Goal: Transaction & Acquisition: Purchase product/service

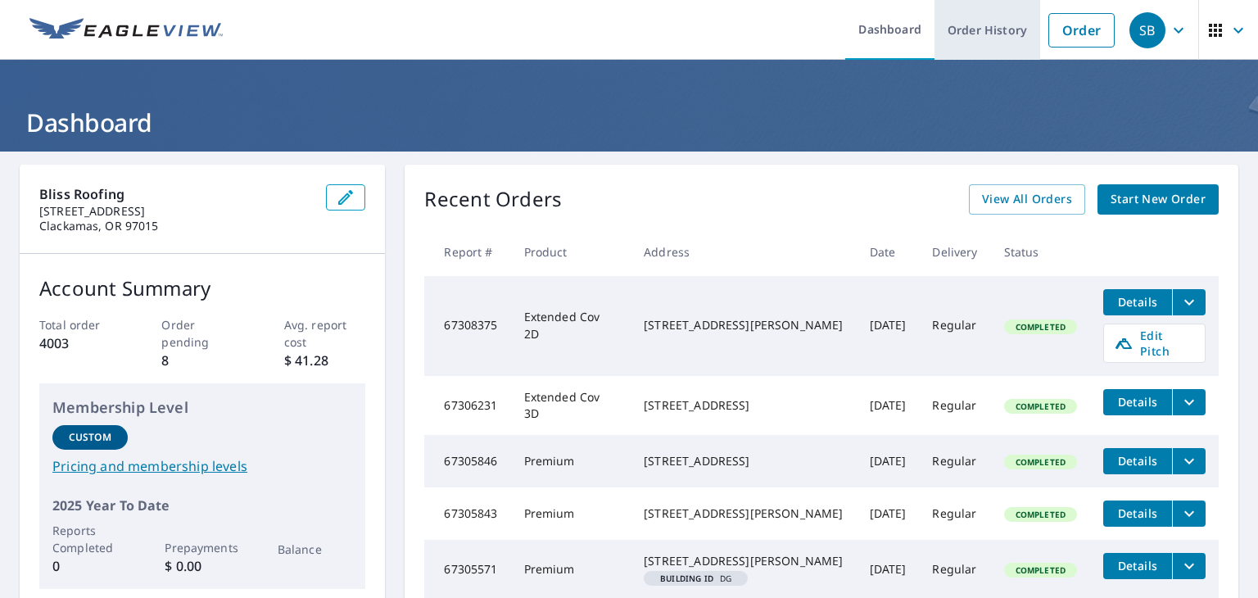
click at [976, 37] on link "Order History" at bounding box center [988, 30] width 106 height 60
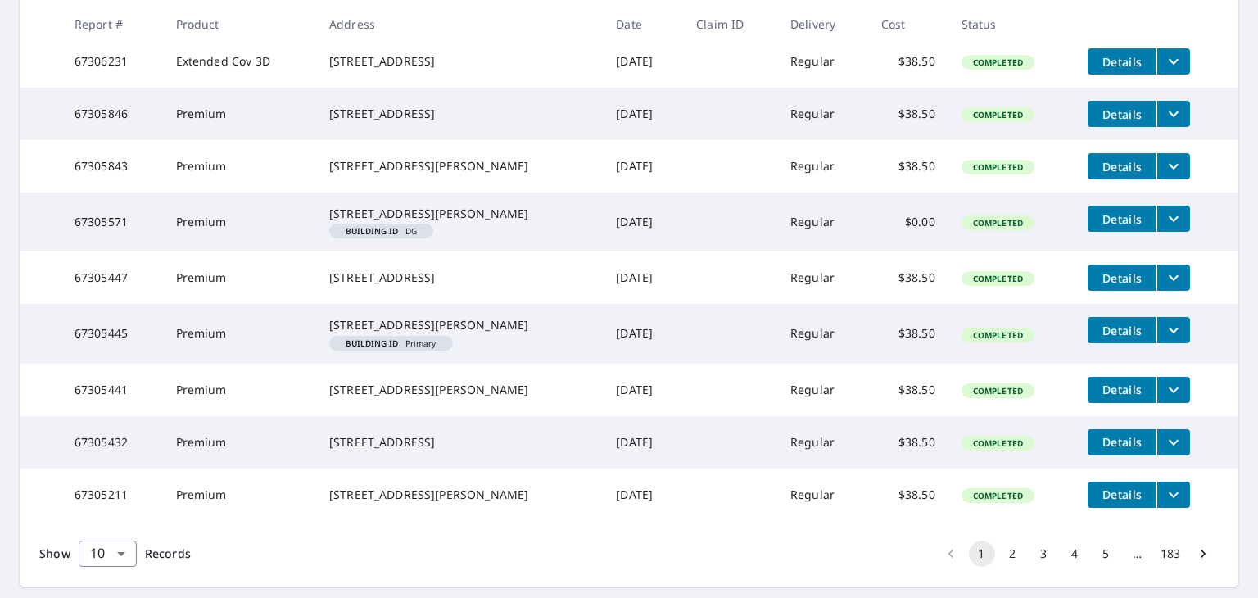
scroll to position [428, 0]
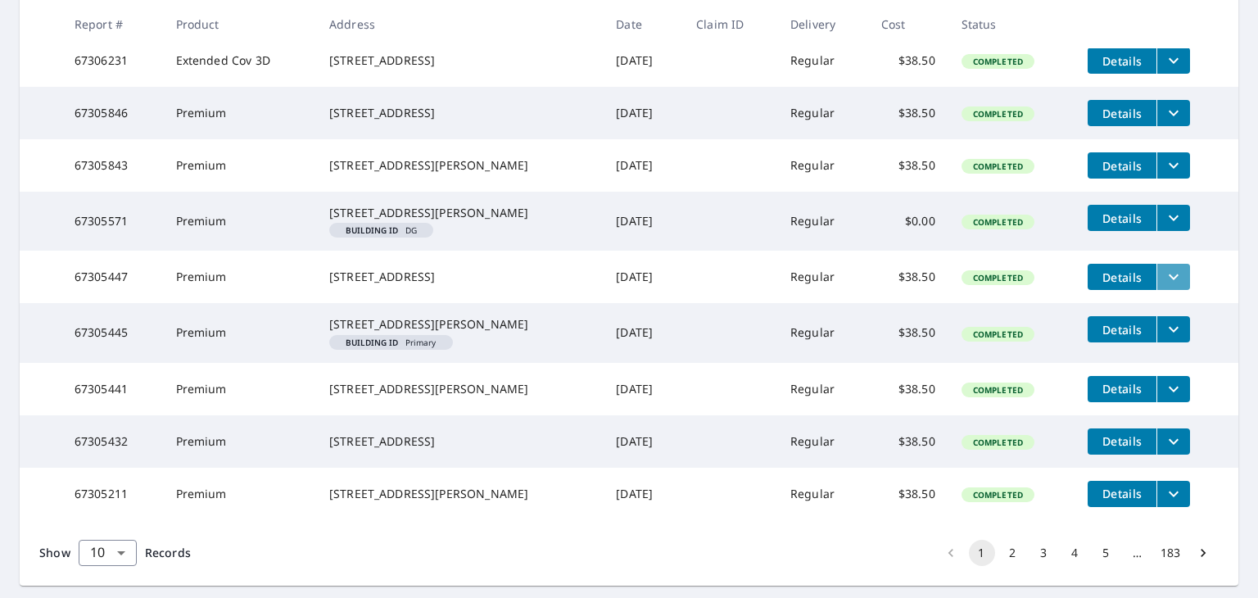
click at [1157, 290] on button "filesDropdownBtn-67305447" at bounding box center [1174, 277] width 34 height 26
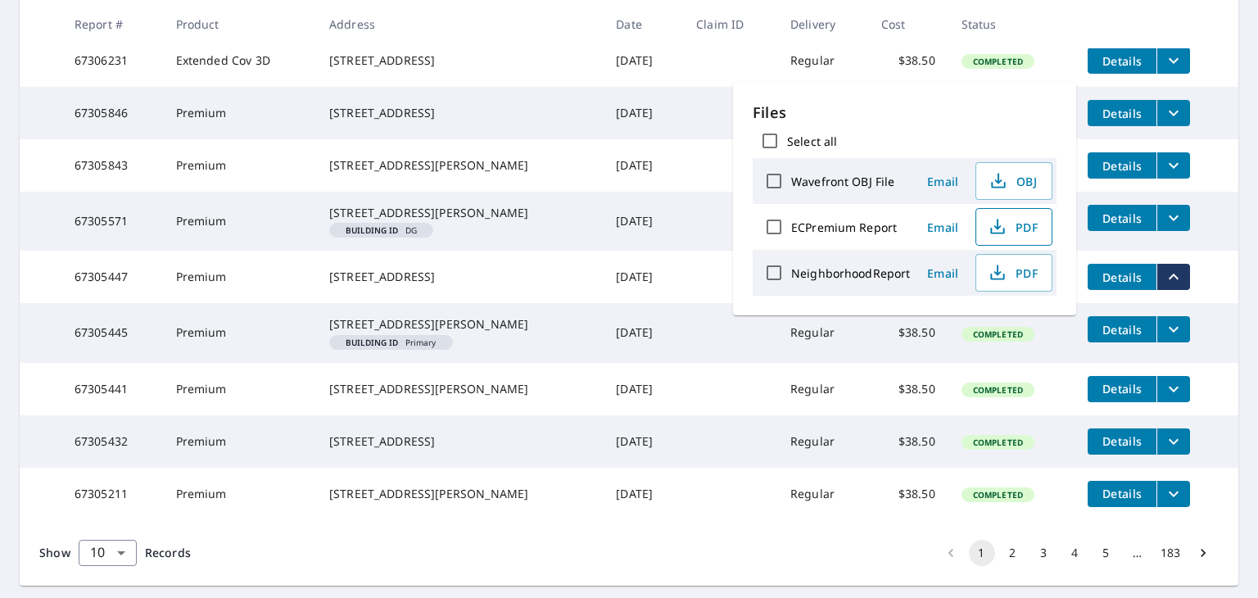
click at [1008, 220] on span "PDF" at bounding box center [1012, 227] width 52 height 20
click at [498, 37] on th "Address" at bounding box center [459, 24] width 287 height 48
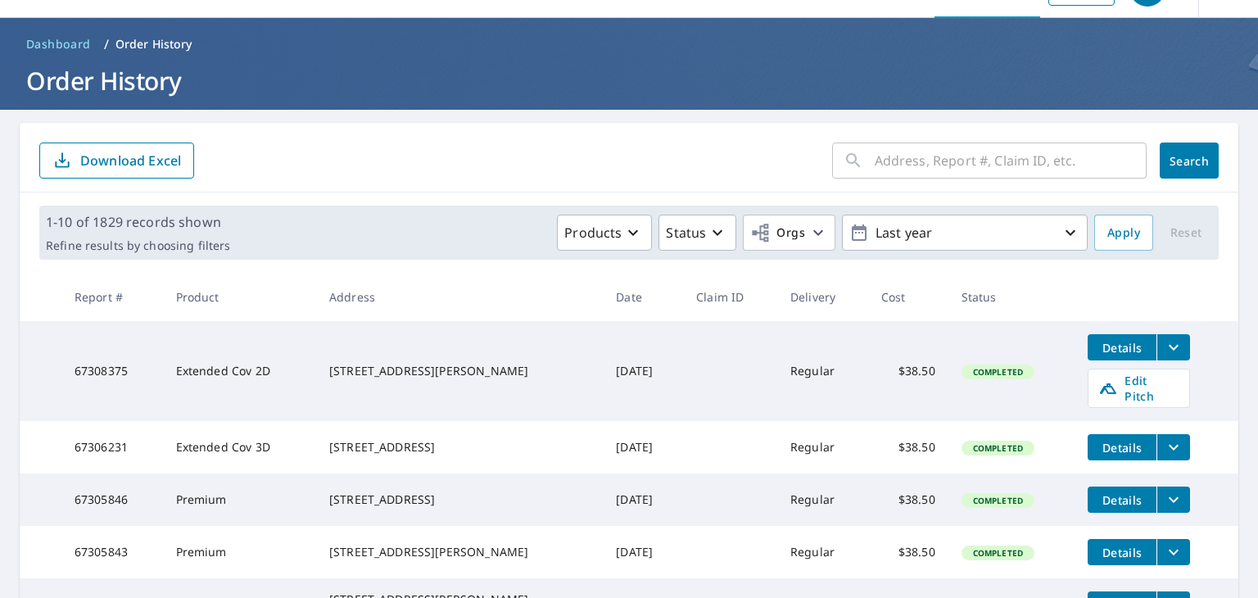
scroll to position [0, 0]
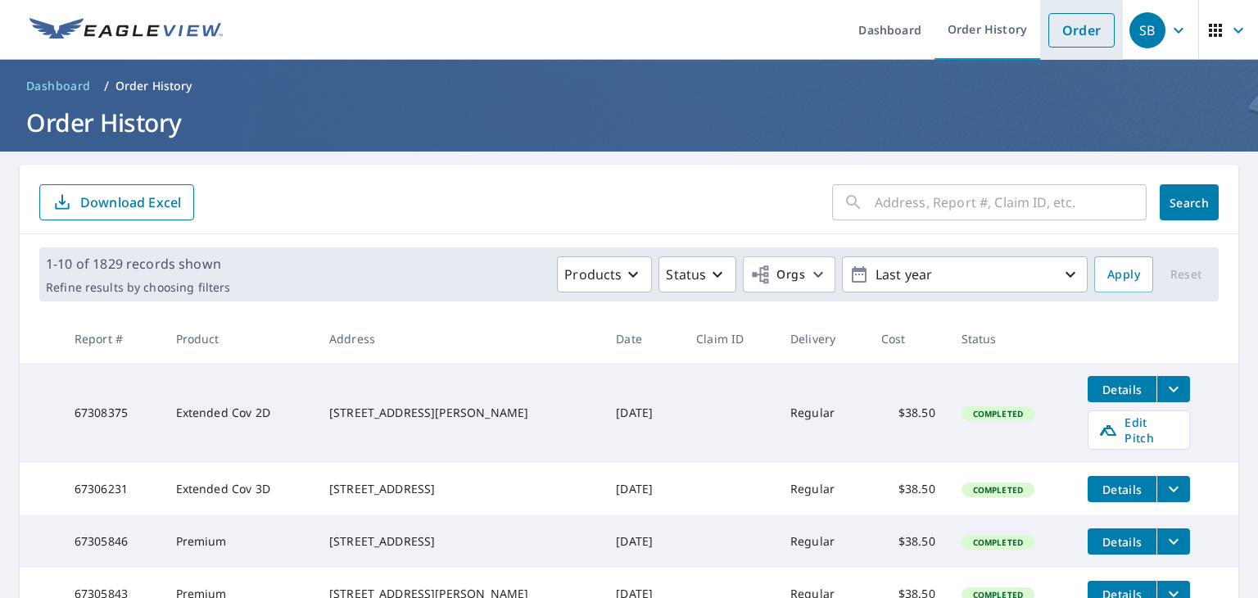
click at [1094, 32] on link "Order" at bounding box center [1082, 30] width 66 height 34
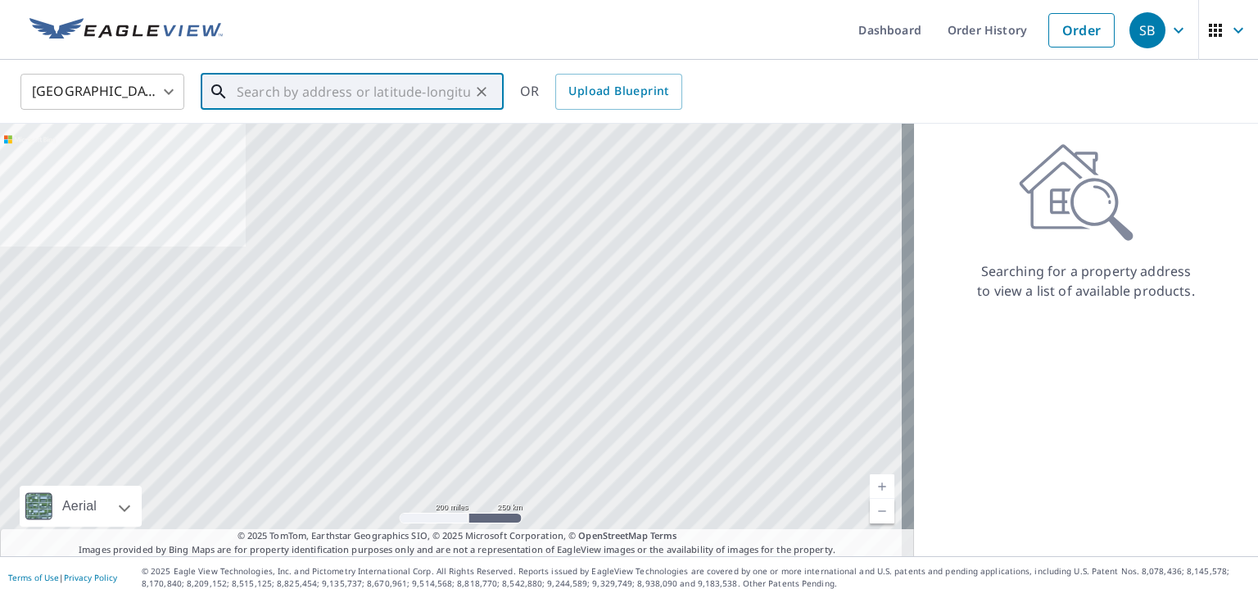
click at [276, 102] on input "text" at bounding box center [353, 92] width 233 height 46
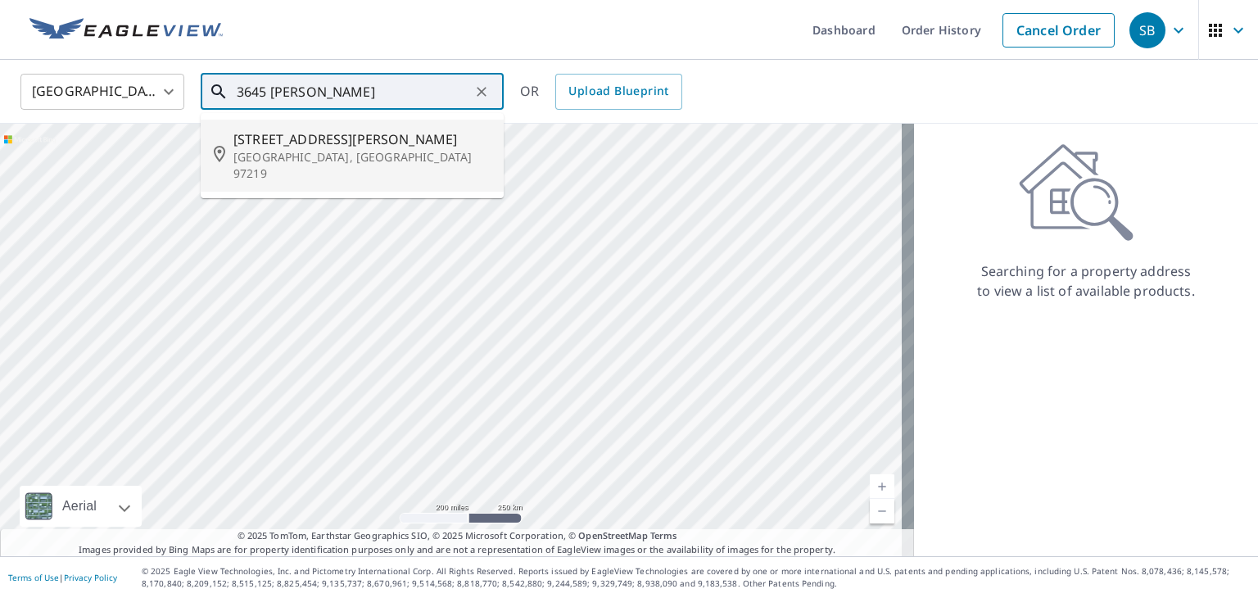
click at [295, 143] on span "[STREET_ADDRESS][PERSON_NAME]" at bounding box center [361, 139] width 257 height 20
type input "[STREET_ADDRESS][PERSON_NAME]"
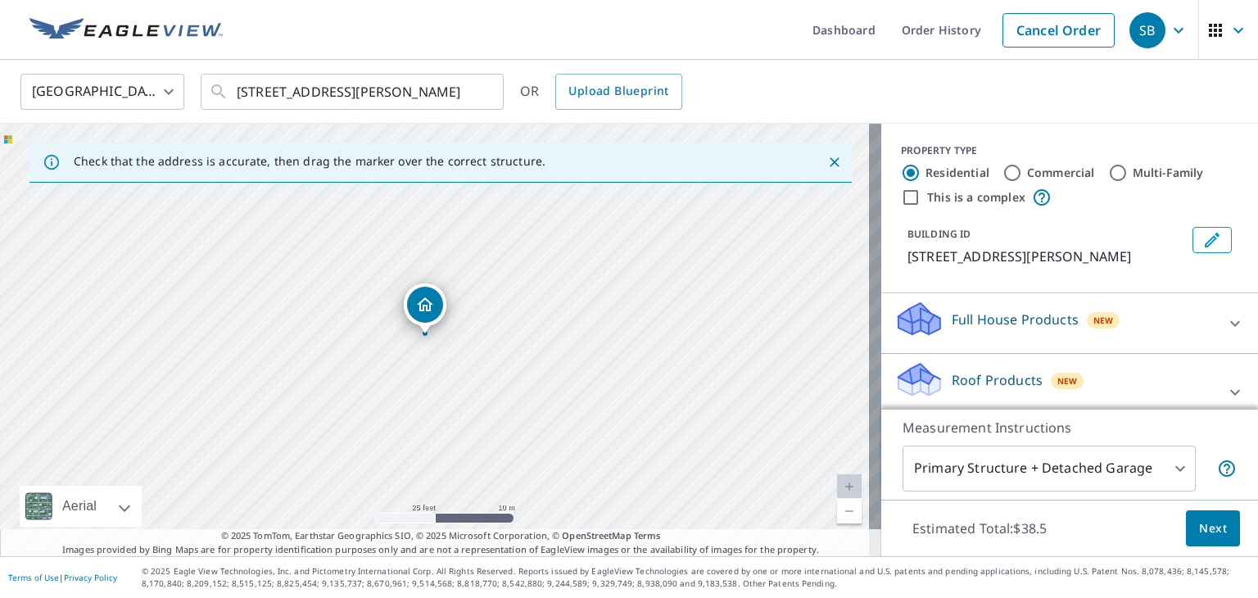
drag, startPoint x: 309, startPoint y: 324, endPoint x: 475, endPoint y: 384, distance: 177.0
click at [475, 384] on div "[STREET_ADDRESS][PERSON_NAME]" at bounding box center [440, 340] width 881 height 433
drag, startPoint x: 427, startPoint y: 315, endPoint x: 432, endPoint y: 278, distance: 37.2
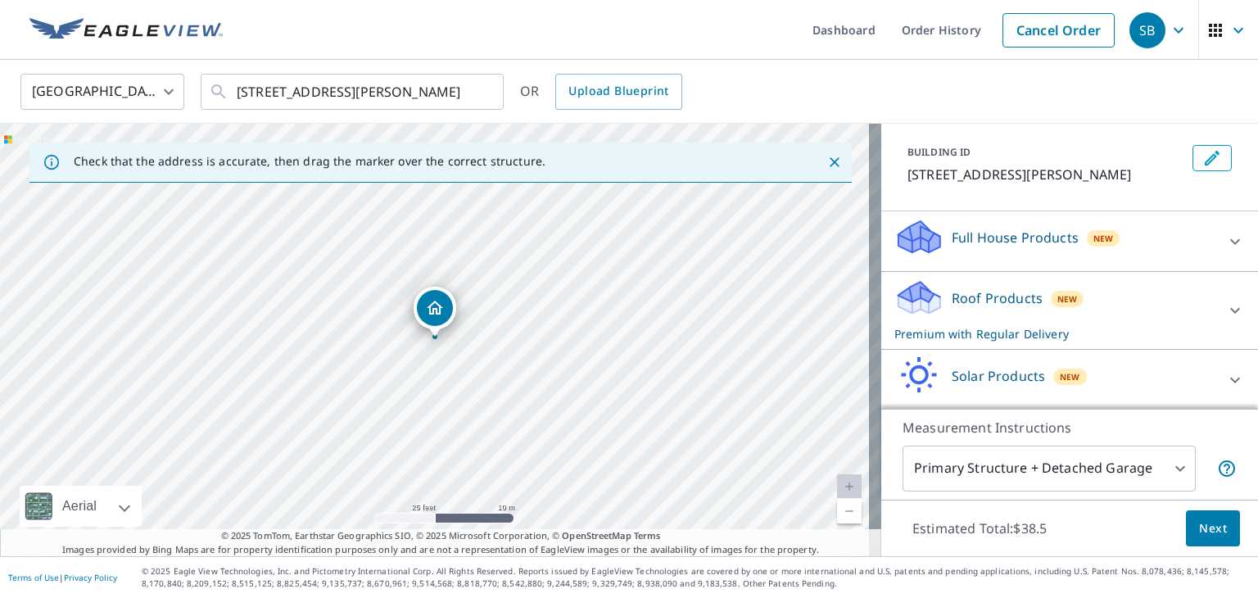
scroll to position [92, 0]
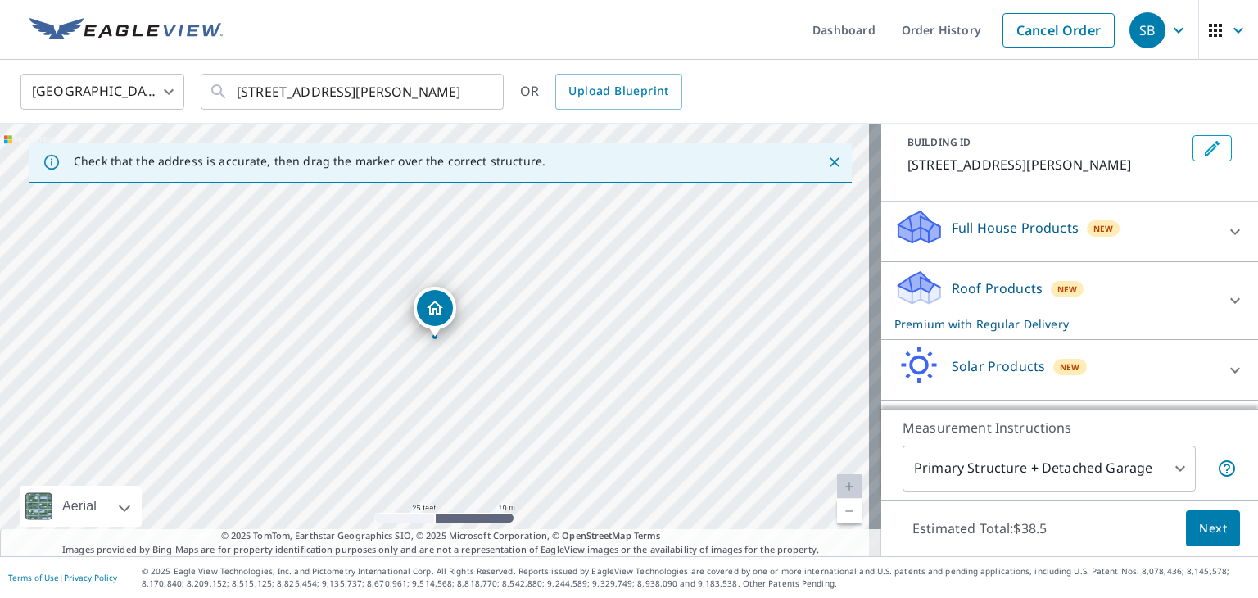
click at [1033, 286] on div "Roof Products New Premium with Regular Delivery" at bounding box center [1055, 301] width 321 height 64
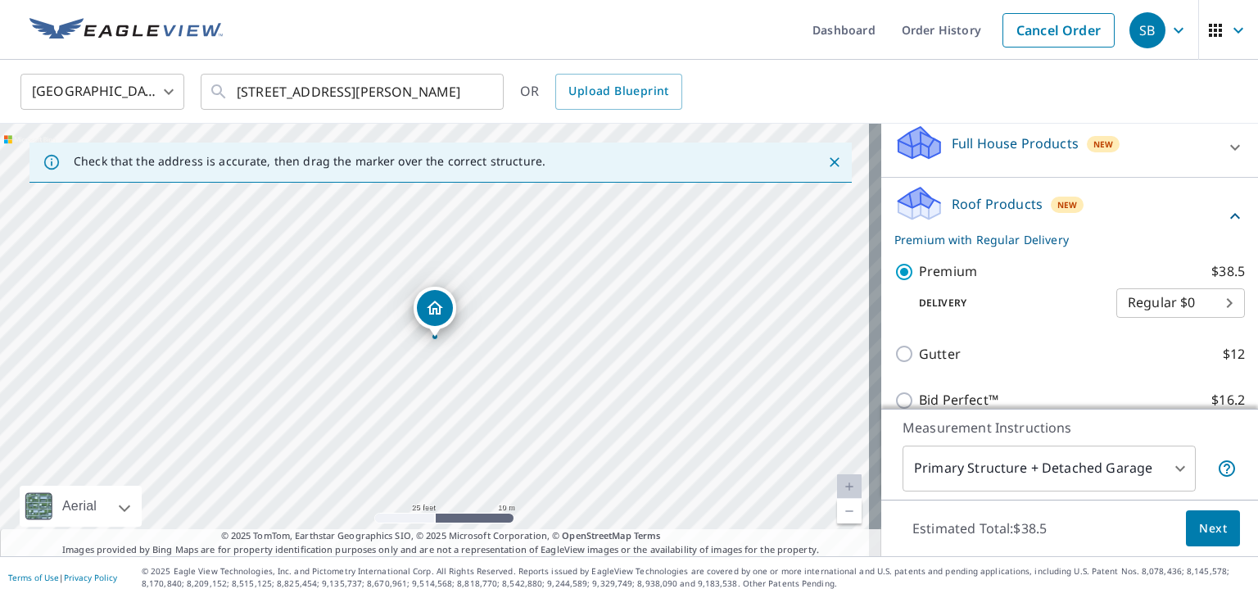
scroll to position [183, 0]
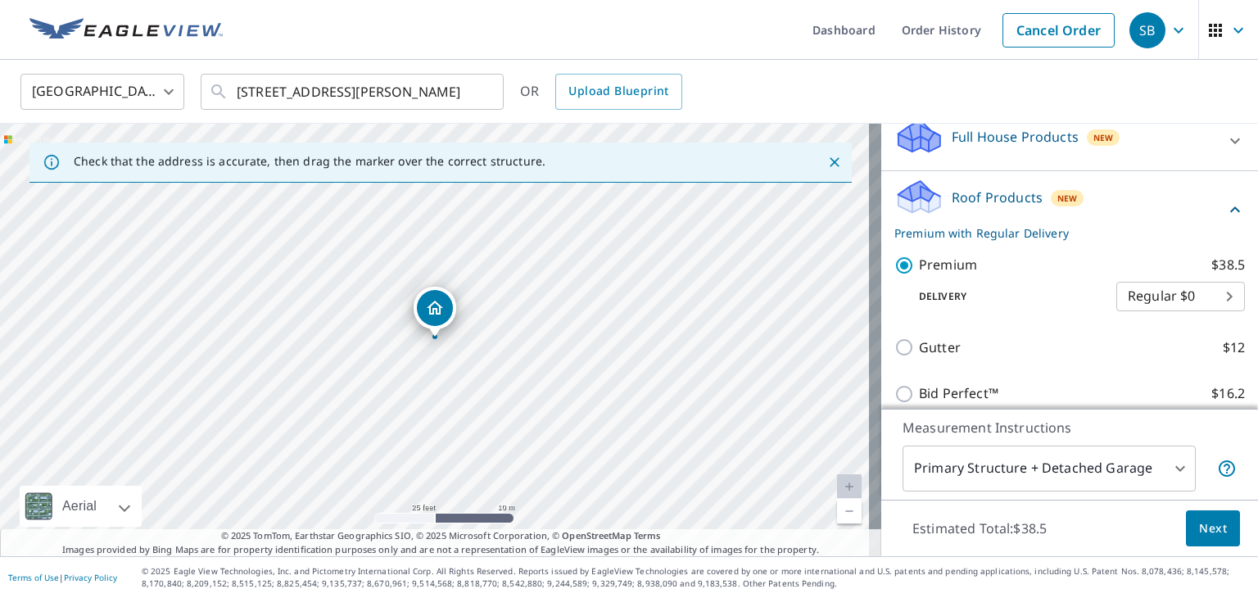
click at [1139, 296] on body "SB SB Dashboard Order History Cancel Order SB [GEOGRAPHIC_DATA] [GEOGRAPHIC_DAT…" at bounding box center [629, 299] width 1258 height 598
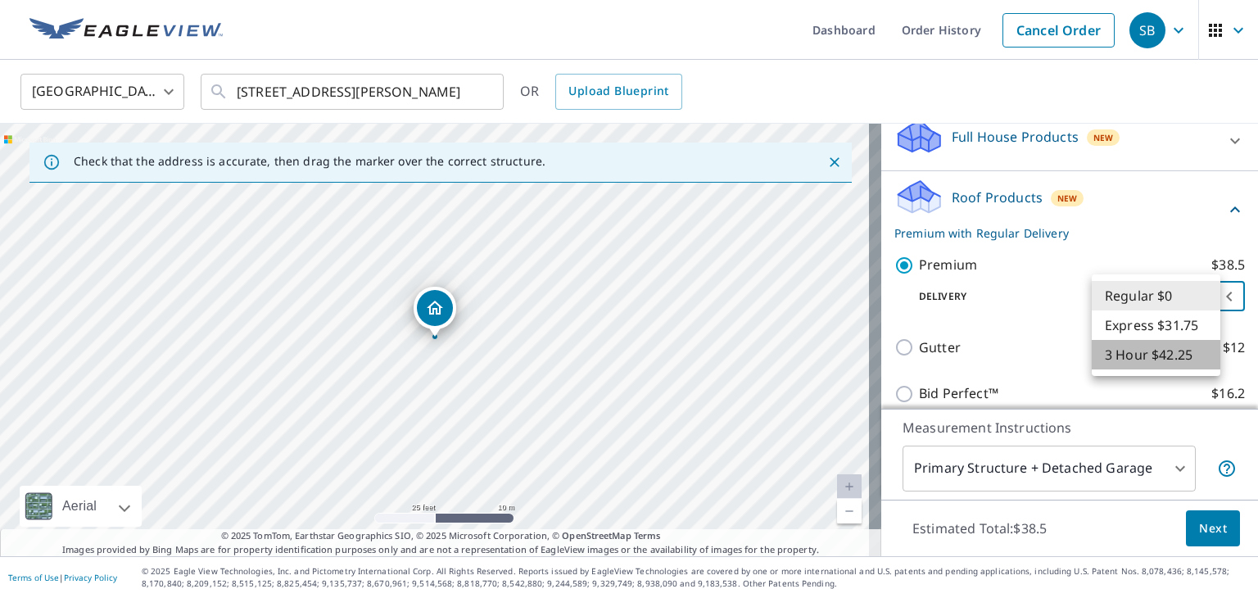
click at [1147, 361] on li "3 Hour $42.25" at bounding box center [1156, 354] width 129 height 29
type input "7"
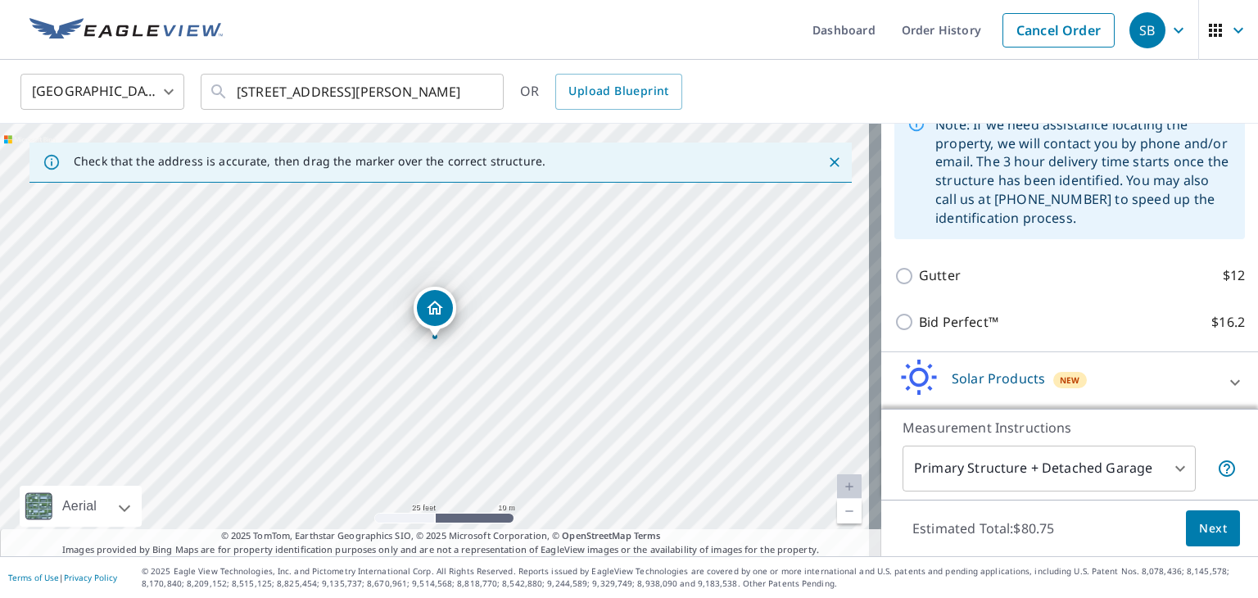
scroll to position [460, 0]
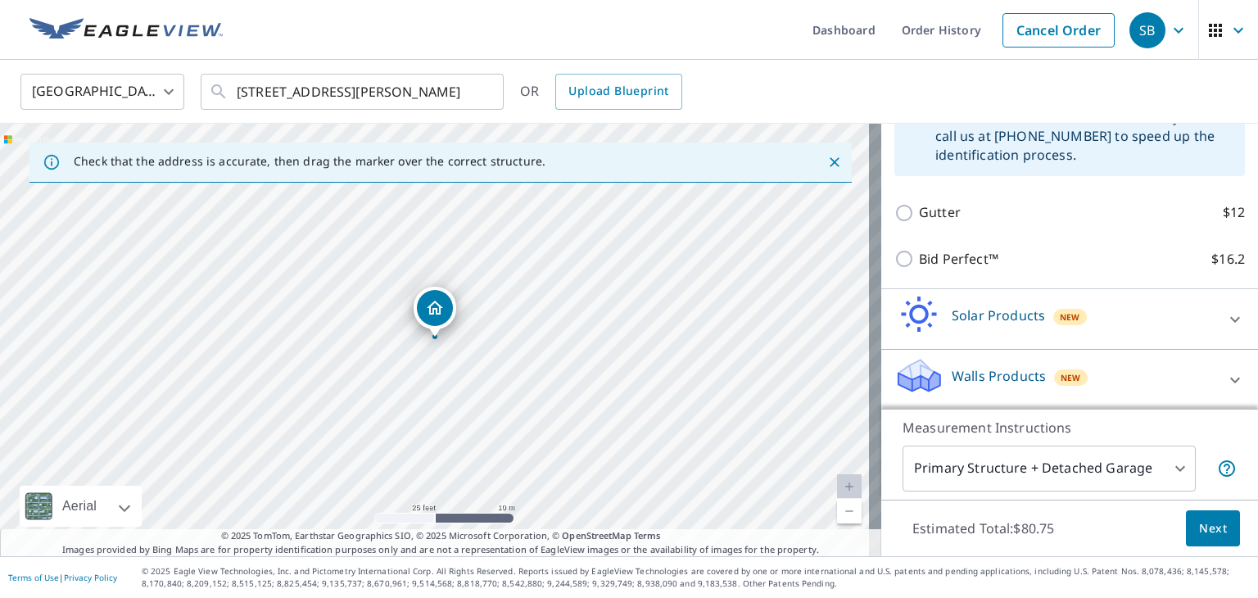
click at [1186, 528] on button "Next" at bounding box center [1213, 528] width 54 height 37
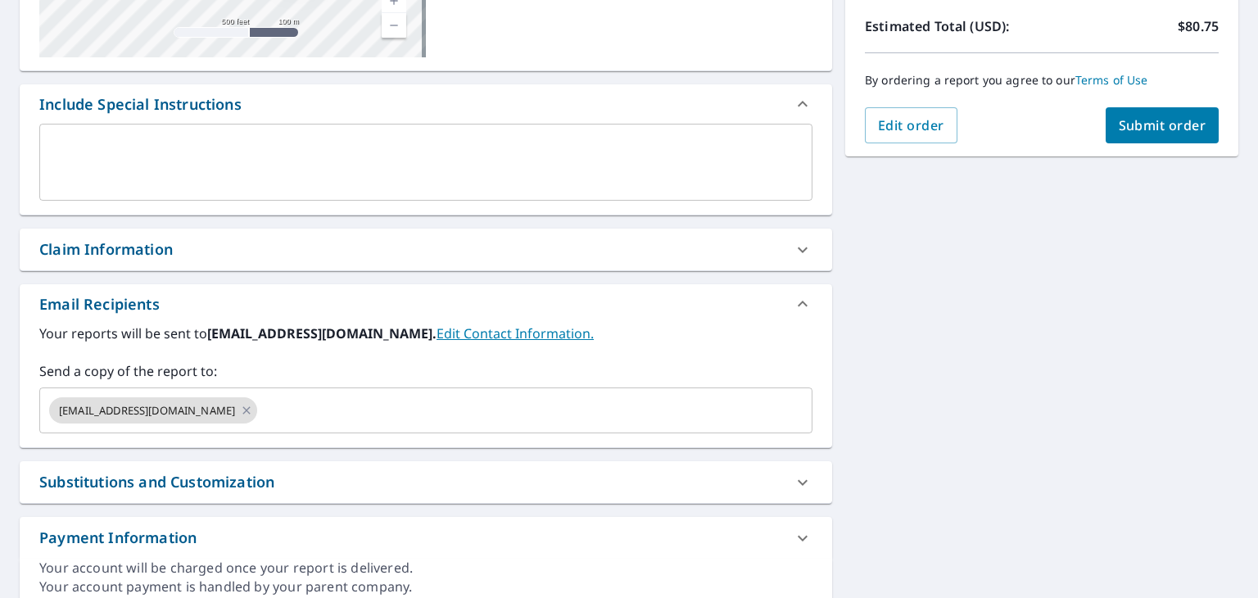
scroll to position [376, 0]
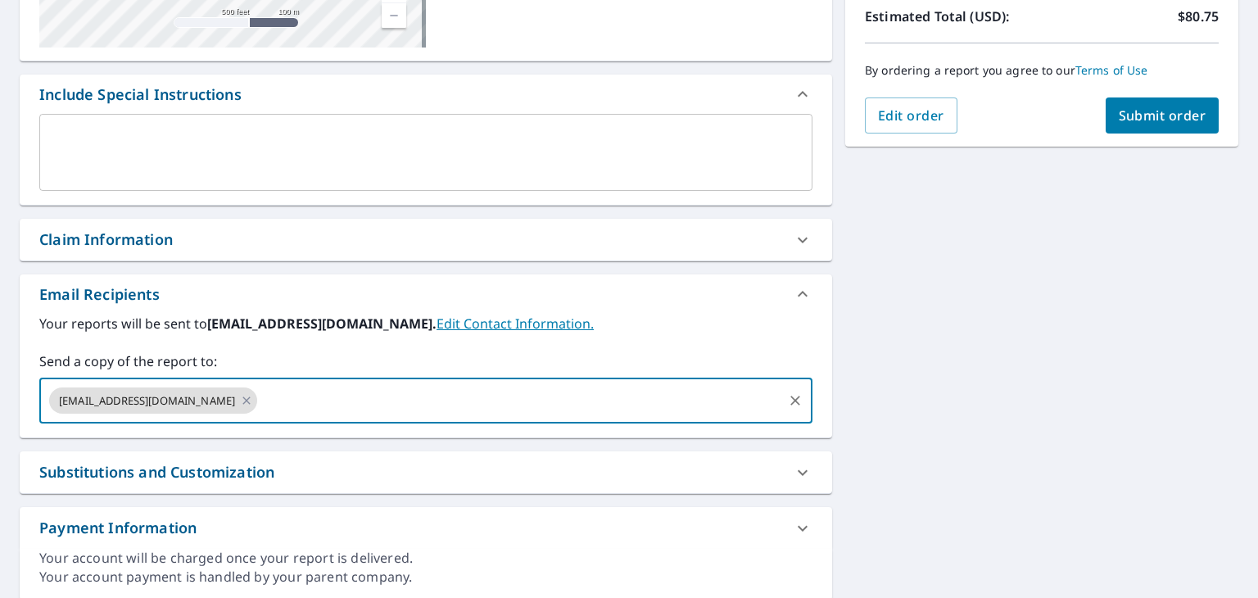
click at [365, 404] on input "text" at bounding box center [520, 400] width 521 height 31
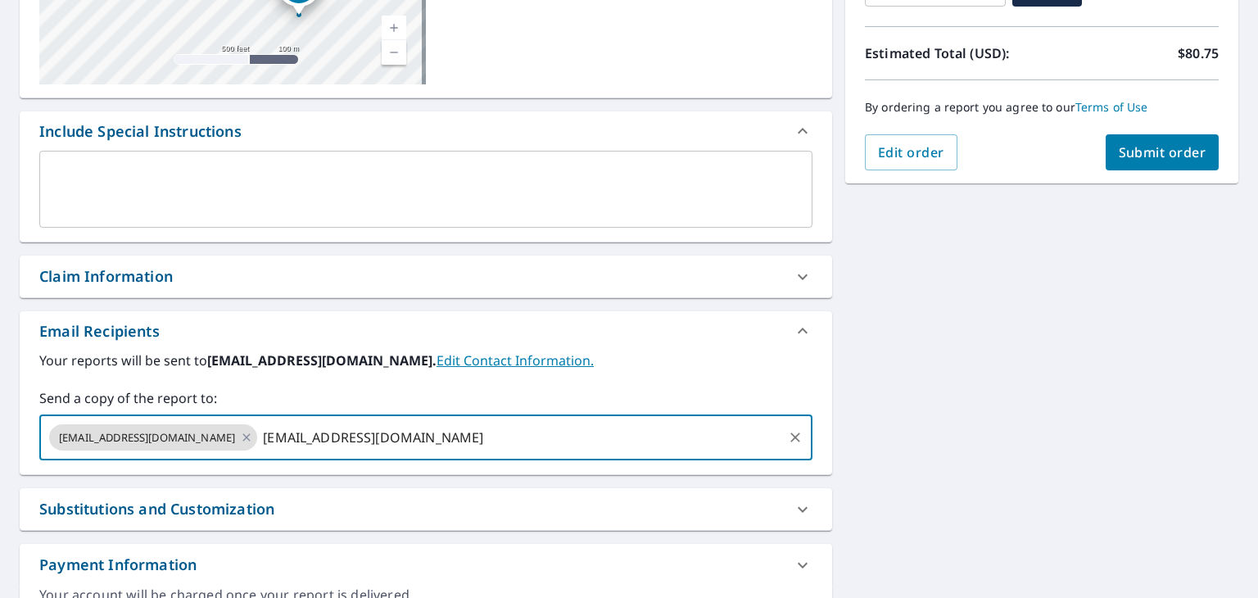
type input "[EMAIL_ADDRESS][DOMAIN_NAME]"
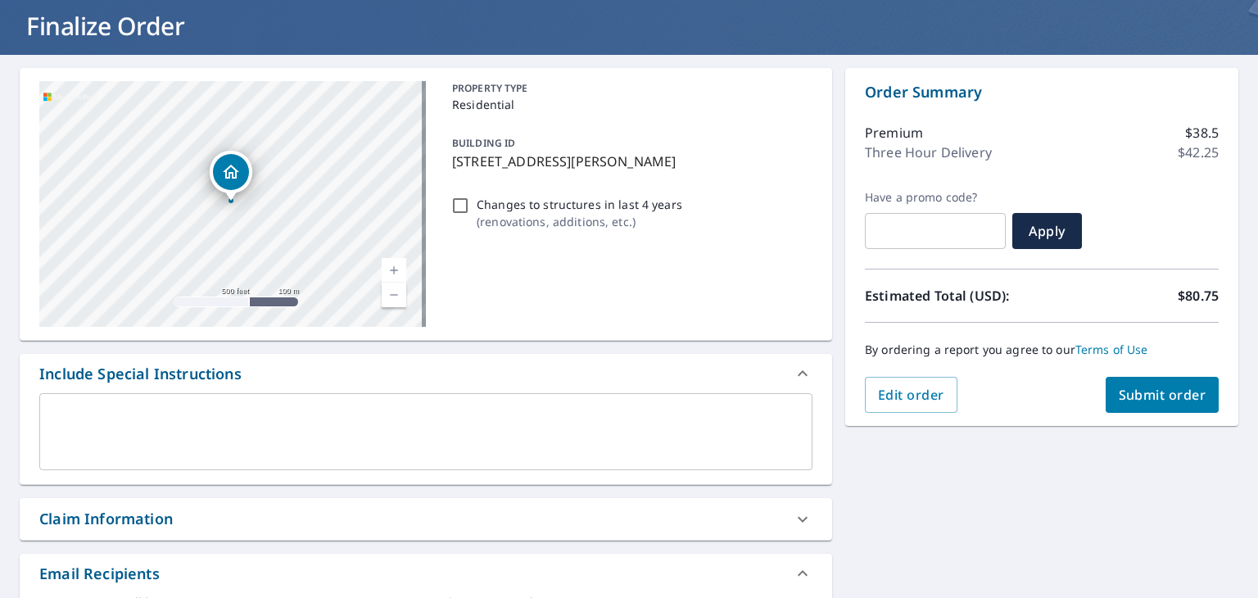
scroll to position [88, 0]
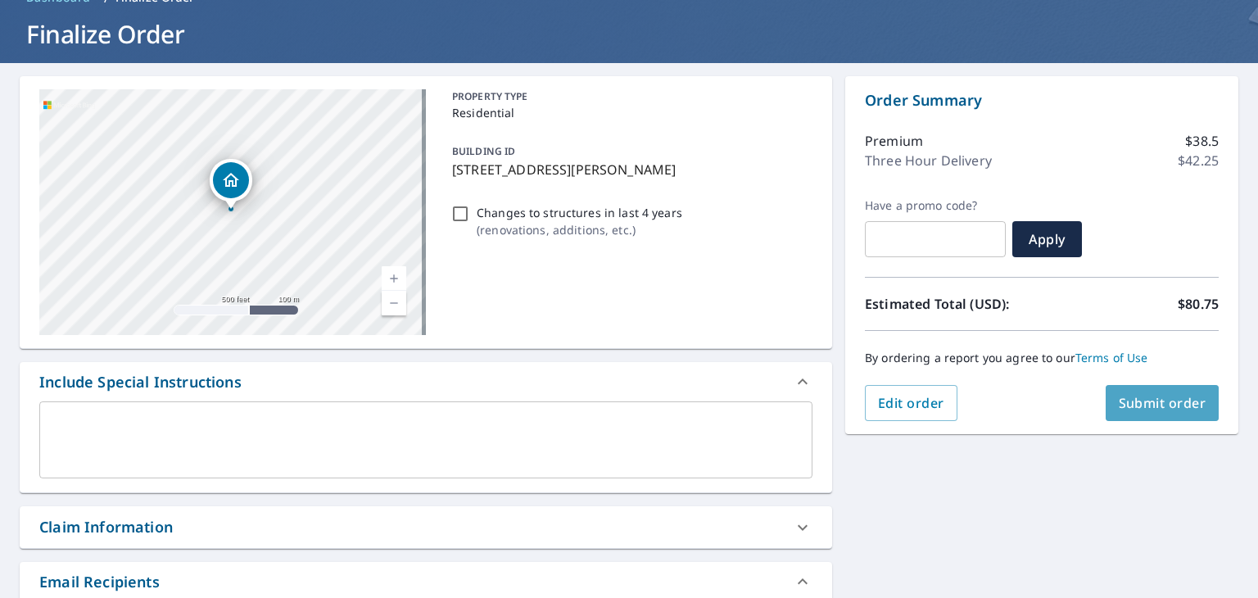
click at [1137, 415] on button "Submit order" at bounding box center [1163, 403] width 114 height 36
checkbox input "true"
